Goal: Information Seeking & Learning: Learn about a topic

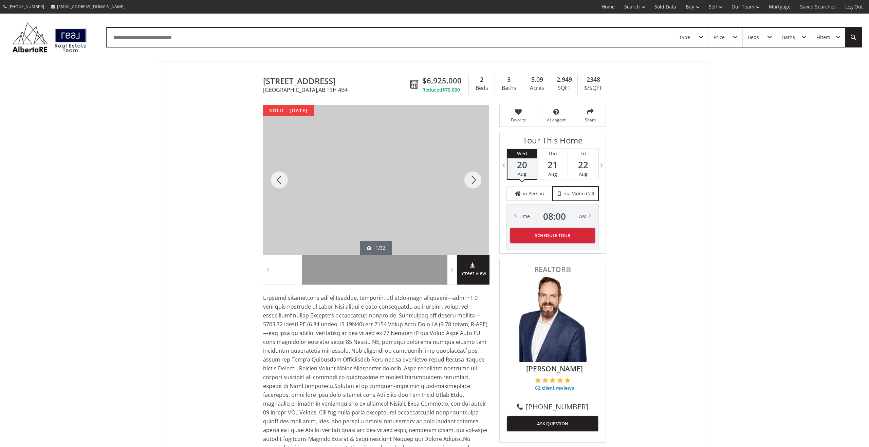
click at [475, 183] on div at bounding box center [472, 180] width 33 height 150
click at [472, 179] on div at bounding box center [472, 180] width 33 height 150
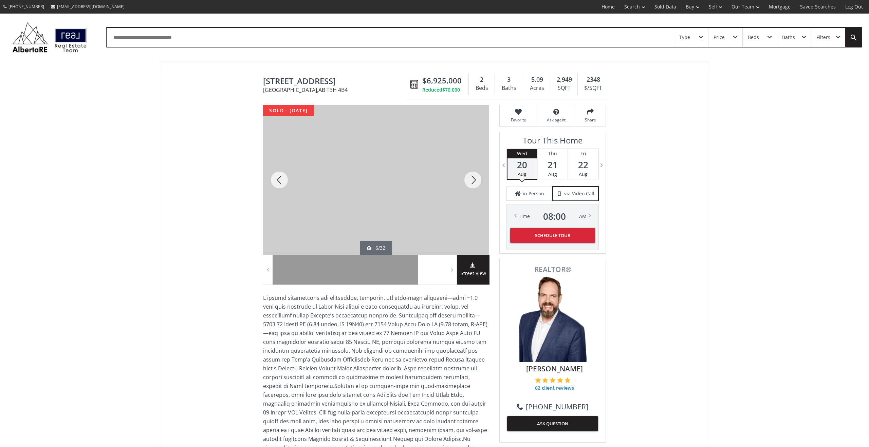
click at [472, 179] on div at bounding box center [472, 180] width 33 height 150
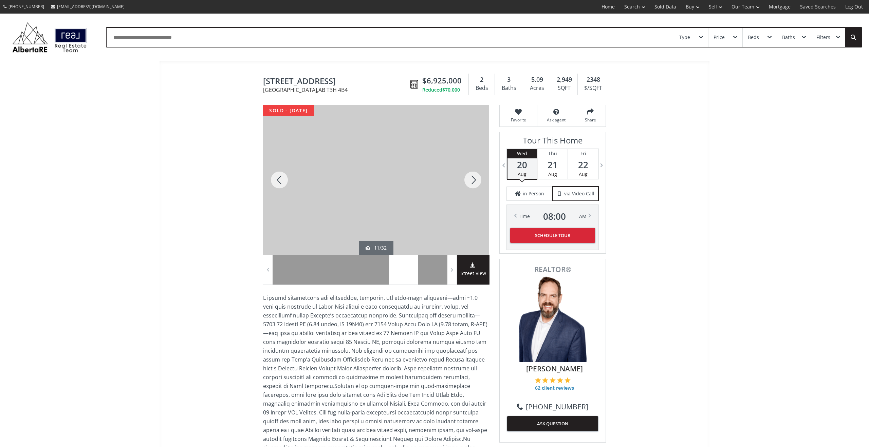
click at [472, 179] on div at bounding box center [472, 180] width 33 height 150
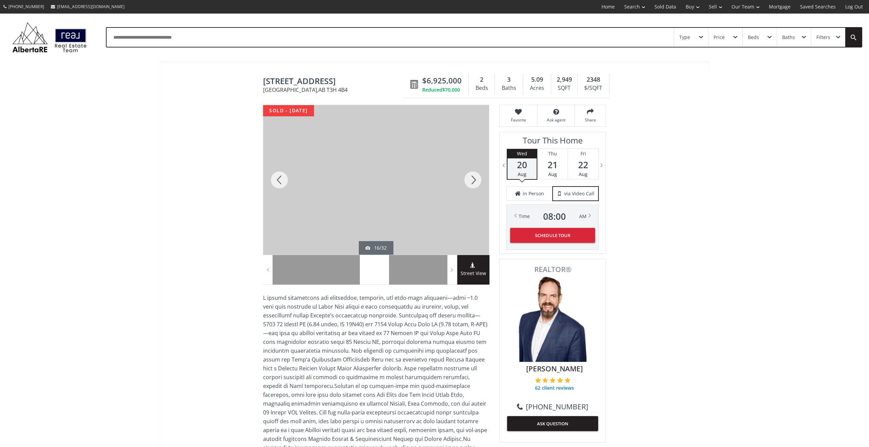
click at [472, 179] on div at bounding box center [472, 180] width 33 height 150
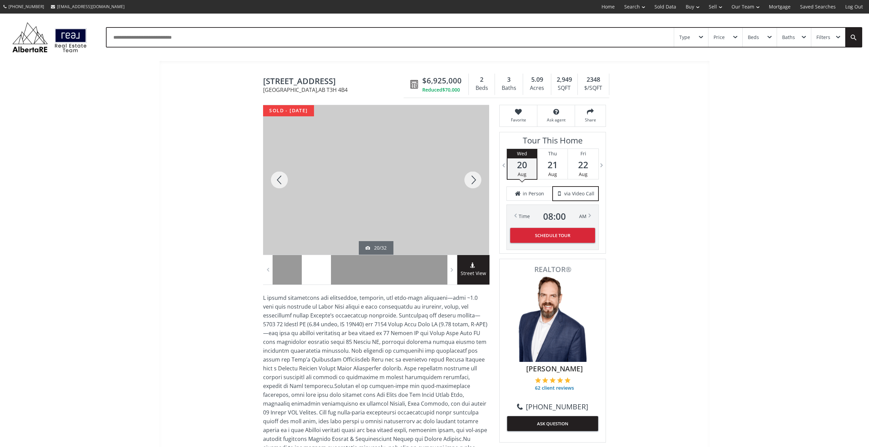
click at [472, 179] on div at bounding box center [472, 180] width 33 height 150
click at [282, 181] on div at bounding box center [279, 180] width 33 height 150
click at [475, 178] on div at bounding box center [472, 180] width 33 height 150
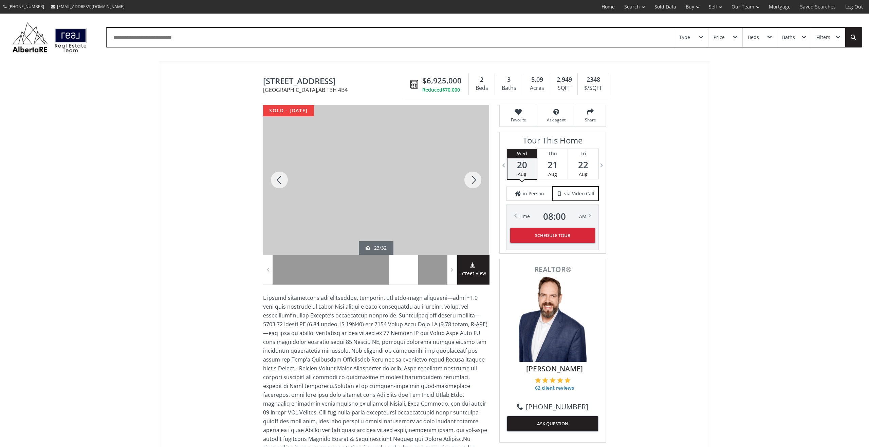
click at [475, 178] on div at bounding box center [472, 180] width 33 height 150
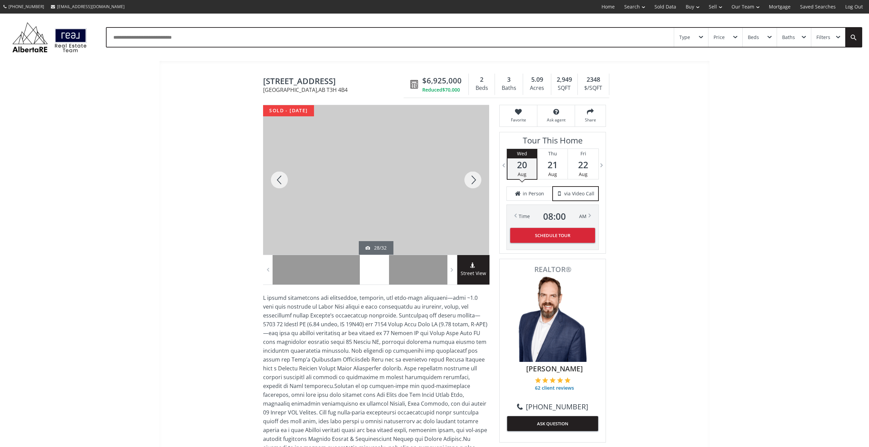
click at [475, 178] on div at bounding box center [472, 180] width 33 height 150
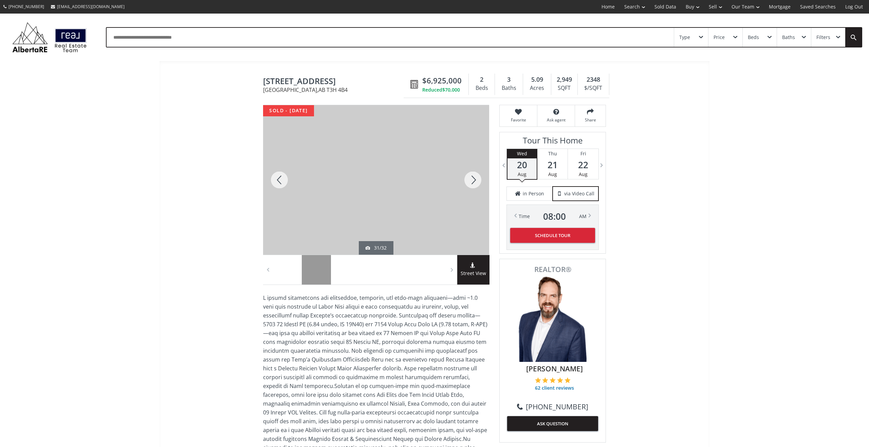
click at [475, 178] on div at bounding box center [472, 180] width 33 height 150
